Goal: Task Accomplishment & Management: Complete application form

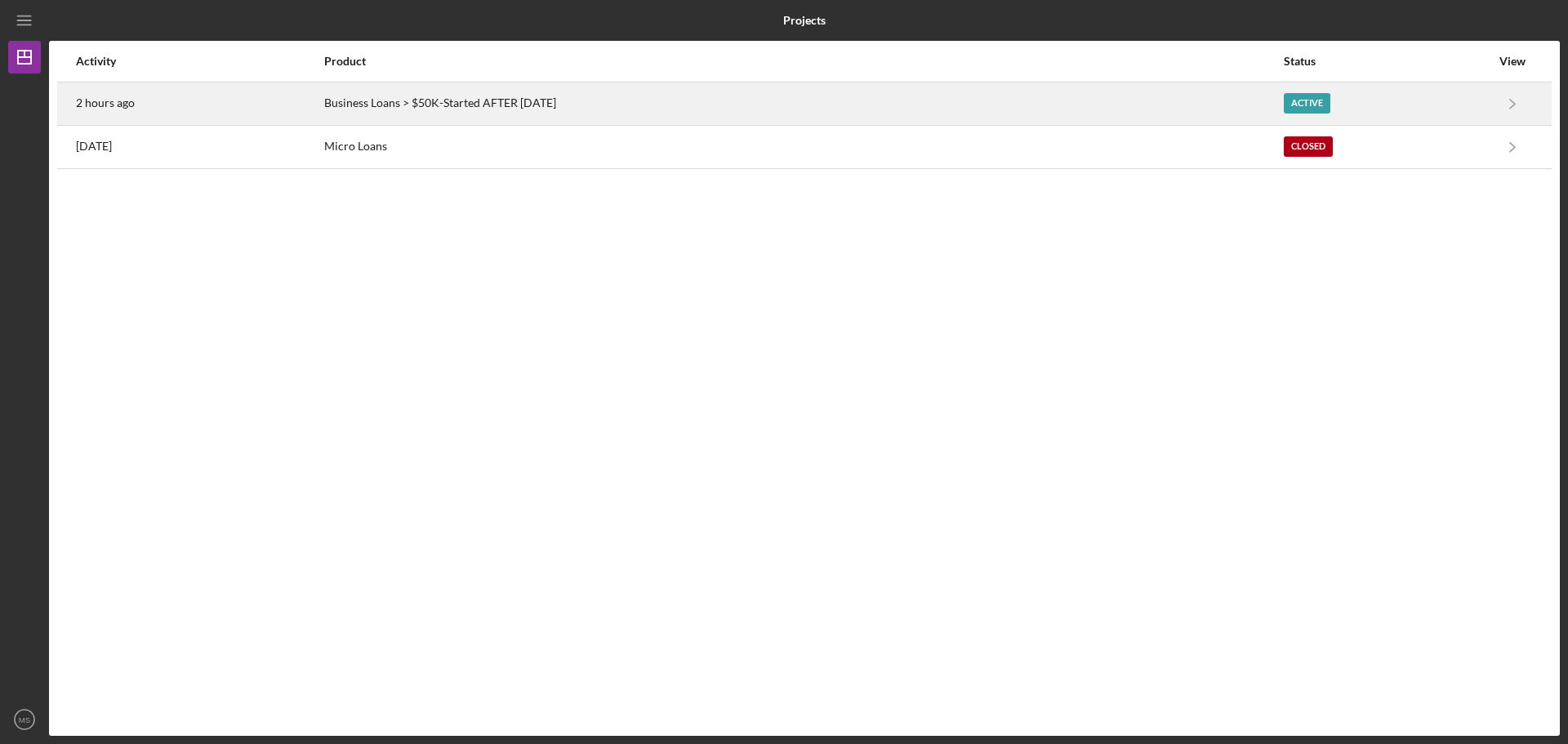
click at [414, 106] on div "Business Loans > $50K-Started AFTER [DATE]" at bounding box center [803, 104] width 958 height 41
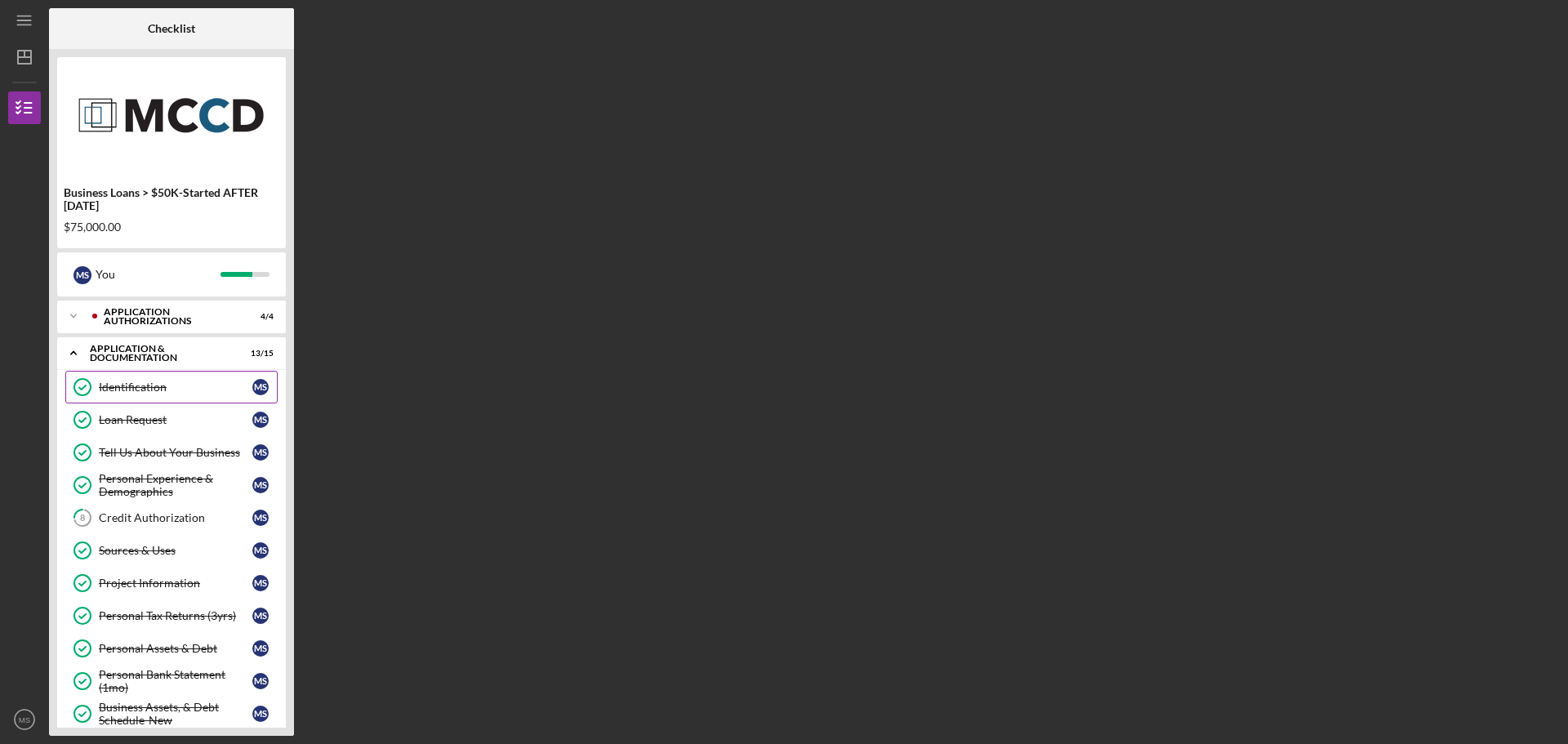
click at [106, 400] on link "Identification Identification M S" at bounding box center [171, 388] width 213 height 33
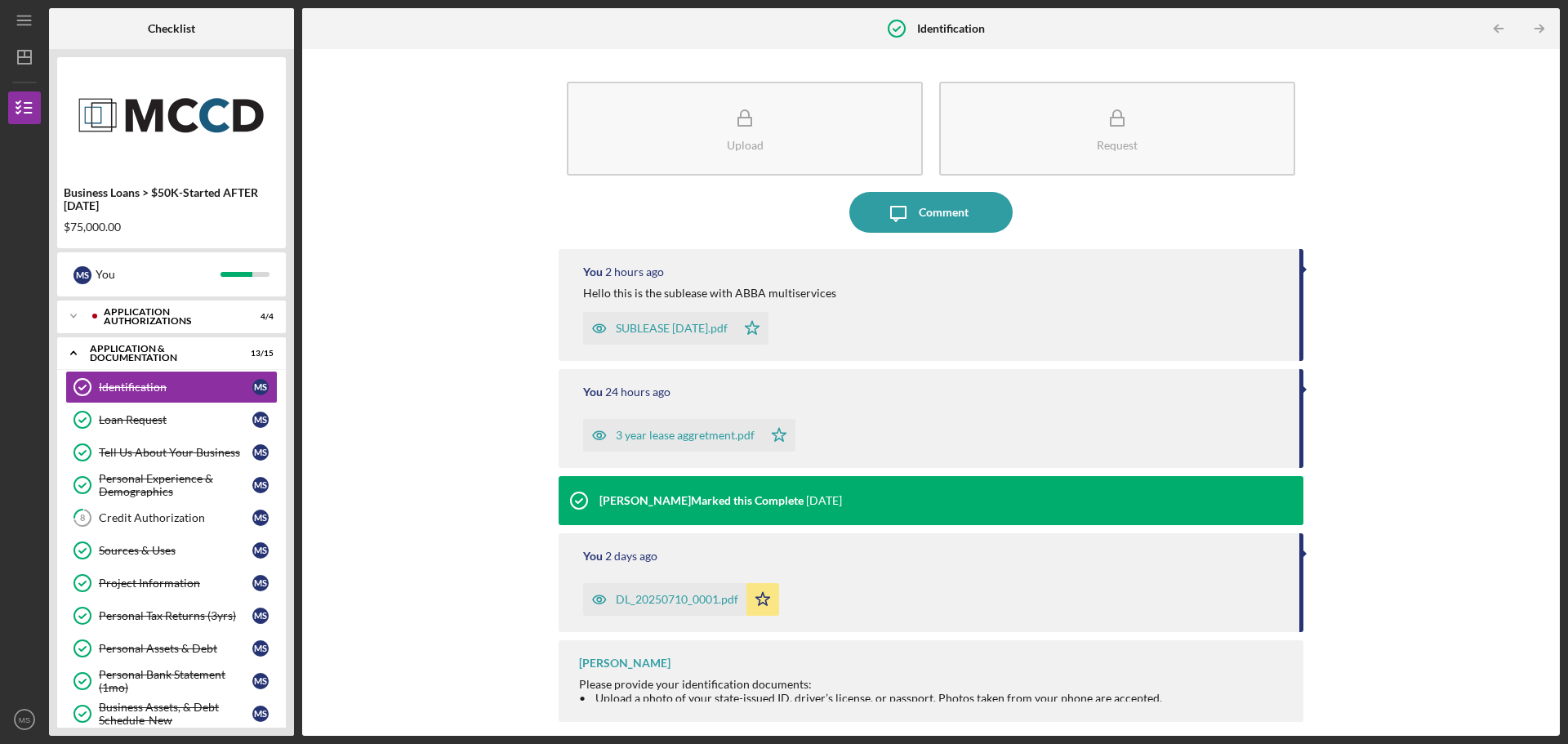
click at [676, 326] on div "SUBLEASE [DATE].pdf" at bounding box center [671, 327] width 112 height 13
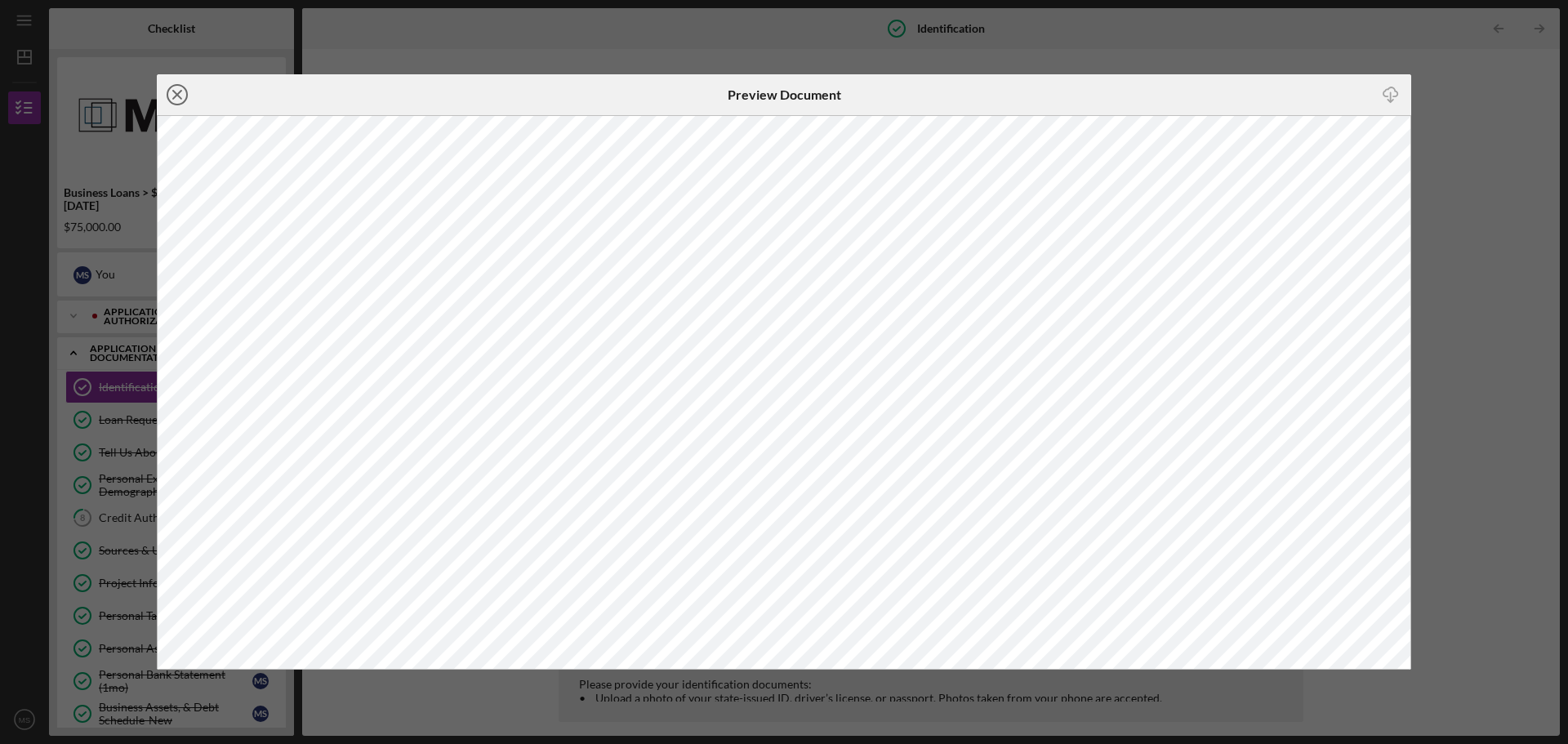
click at [172, 89] on icon "Icon/Close" at bounding box center [177, 95] width 41 height 41
